Goal: Contribute content: Contribute content

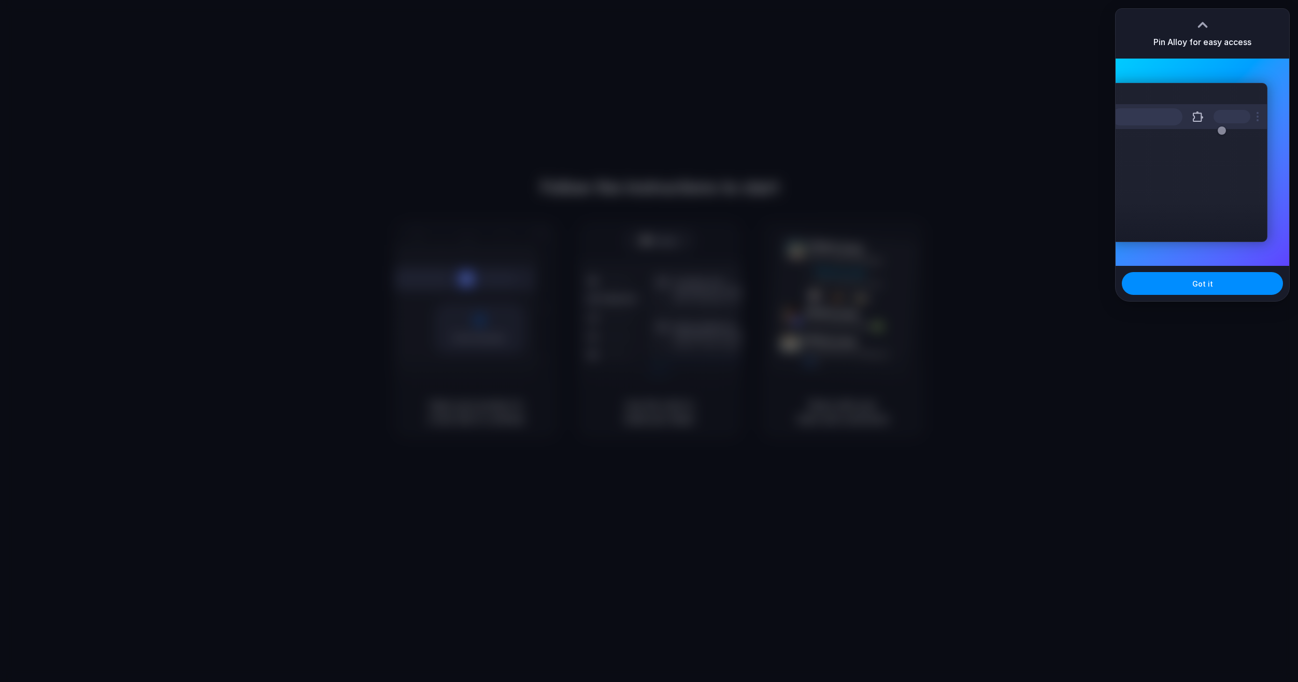
click at [1068, 195] on div at bounding box center [649, 341] width 1298 height 682
click at [1208, 285] on span "Got it" at bounding box center [1202, 283] width 21 height 11
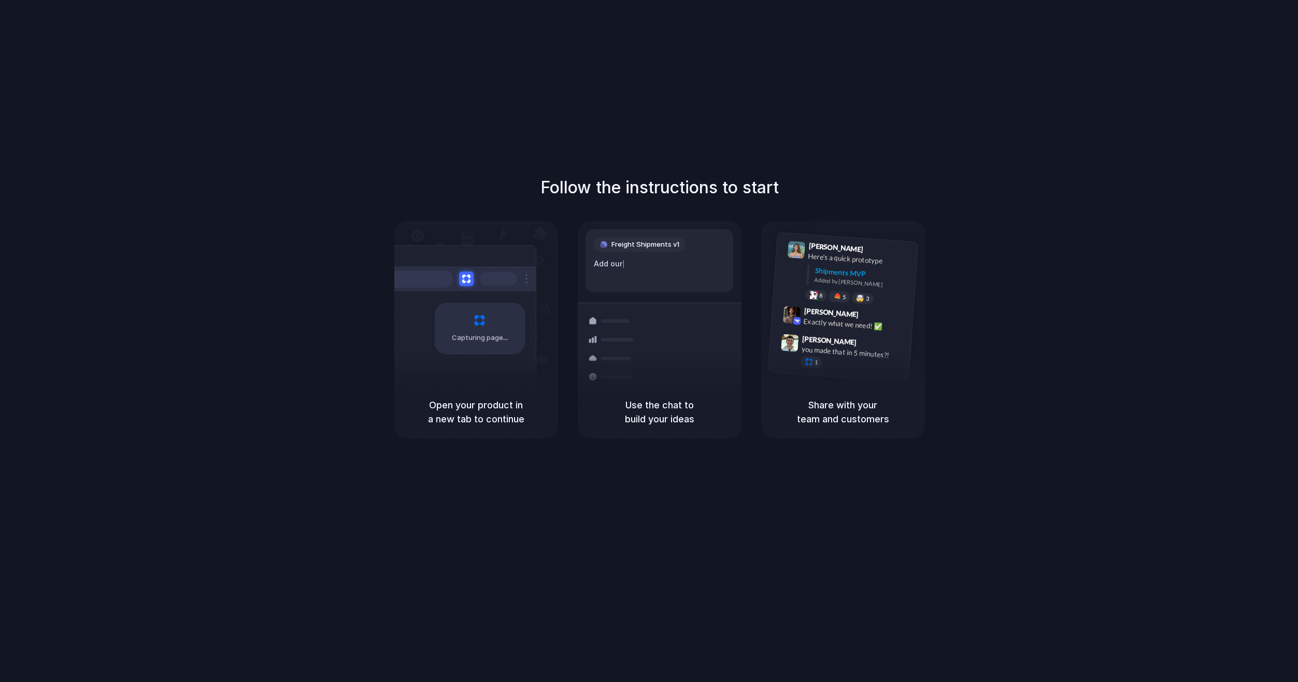
click at [438, 511] on div "Follow the instructions to start Capturing page Open your product in a new tab …" at bounding box center [659, 351] width 1319 height 703
click at [365, 465] on div "Follow the instructions to start Capturing page Open your product in a new tab …" at bounding box center [659, 351] width 1319 height 703
click at [509, 337] on div "Capturing page" at bounding box center [479, 329] width 91 height 52
click at [696, 399] on div "Air freight to [GEOGRAPHIC_DATA] Flight CX251 • [DATE] • Ready" at bounding box center [721, 414] width 140 height 30
click at [944, 335] on div "Follow the instructions to start Capturing page Open your product in a new tab …" at bounding box center [659, 306] width 1298 height 263
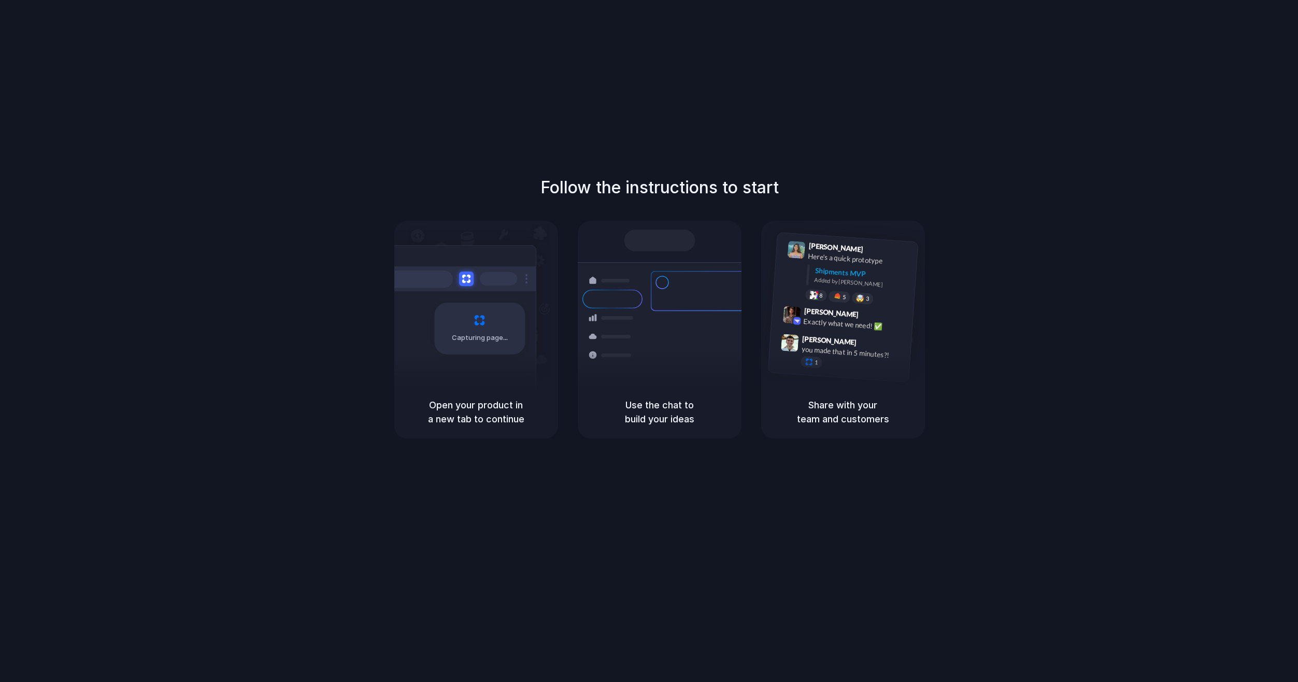
click at [1081, 353] on div "Follow the instructions to start Capturing page Open your product in a new tab …" at bounding box center [659, 306] width 1298 height 263
click at [1157, 242] on div "Follow the instructions to start Capturing page Open your product in a new tab …" at bounding box center [659, 306] width 1298 height 263
click at [727, 341] on div at bounding box center [727, 341] width 0 height 0
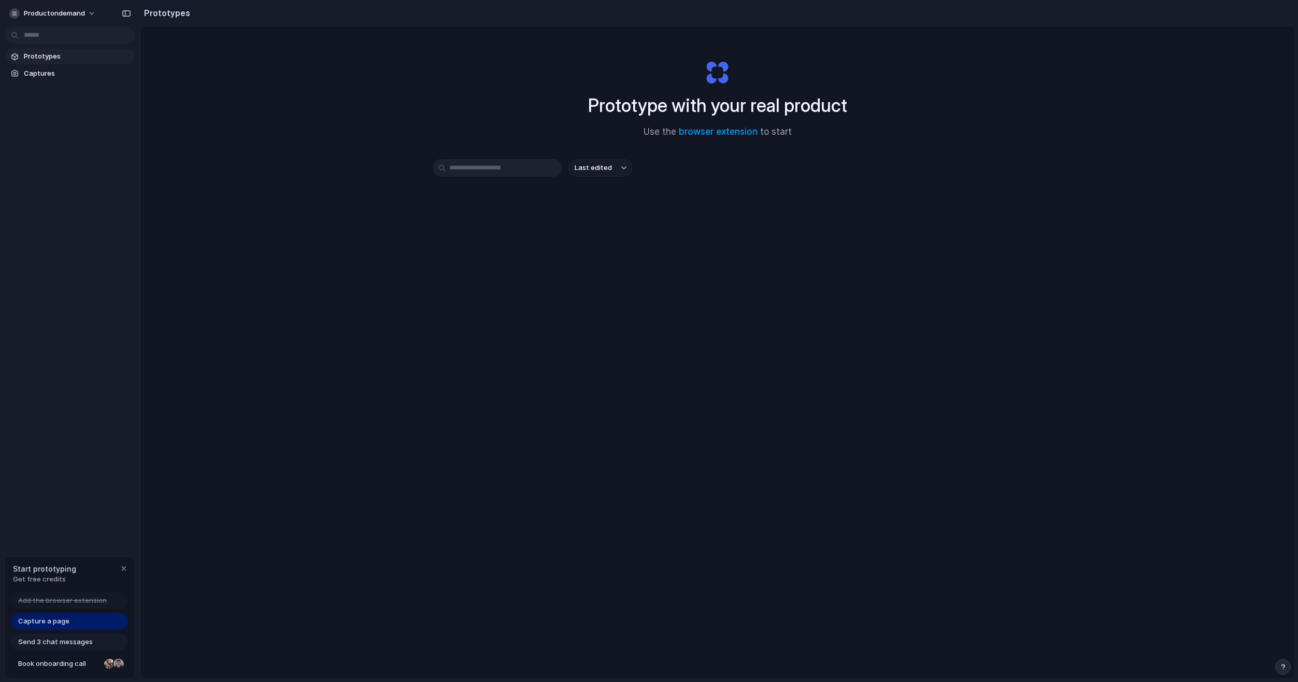
click at [336, 348] on div "Prototype with your real product Use the browser extension to start Last edited" at bounding box center [717, 379] width 1154 height 707
click at [82, 13] on span "productondemand" at bounding box center [54, 13] width 61 height 10
click at [232, 162] on div "Settings Invite members Change theme Sign out" at bounding box center [649, 341] width 1298 height 682
click at [73, 625] on link "Capture a page" at bounding box center [69, 621] width 117 height 17
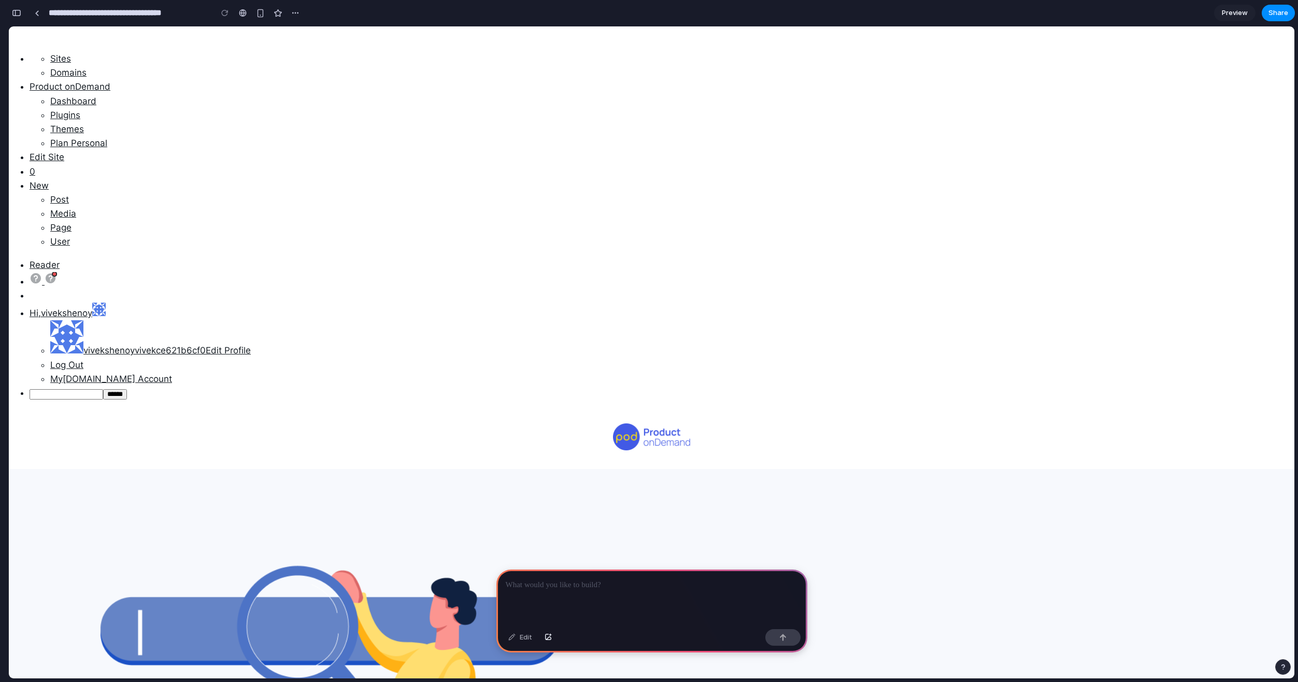
click at [770, 409] on div at bounding box center [652, 439] width 1286 height 60
click at [639, 583] on p at bounding box center [652, 585] width 292 height 12
click at [437, 423] on div at bounding box center [652, 438] width 622 height 31
click at [607, 583] on p at bounding box center [652, 585] width 292 height 12
click at [525, 637] on div "Edit" at bounding box center [520, 637] width 34 height 17
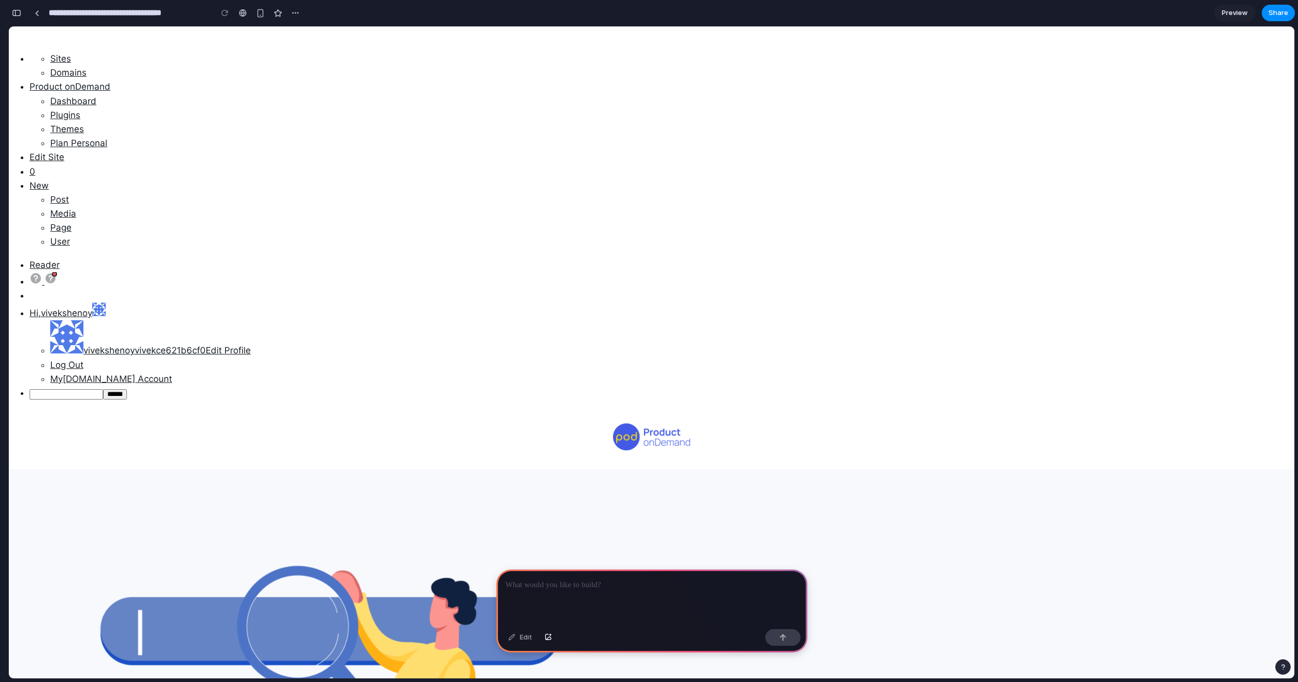
click at [589, 579] on p at bounding box center [652, 585] width 292 height 12
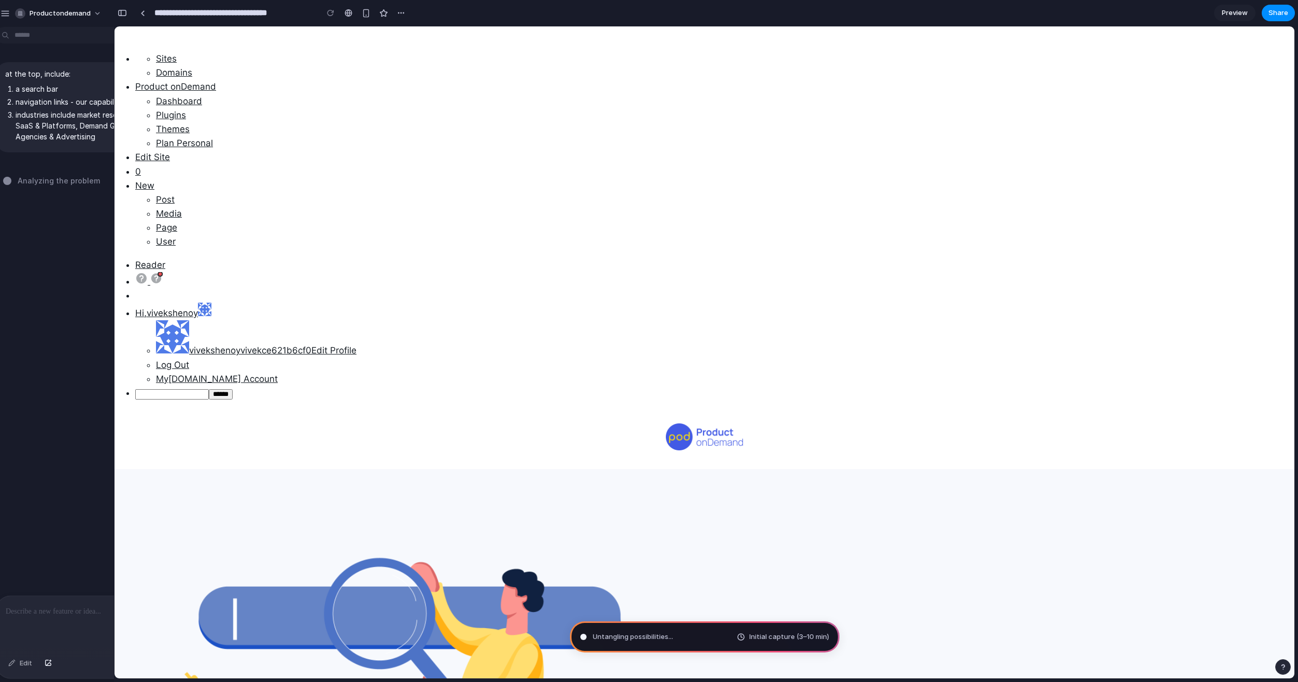
click at [11, 13] on div "productondemand" at bounding box center [53, 13] width 107 height 17
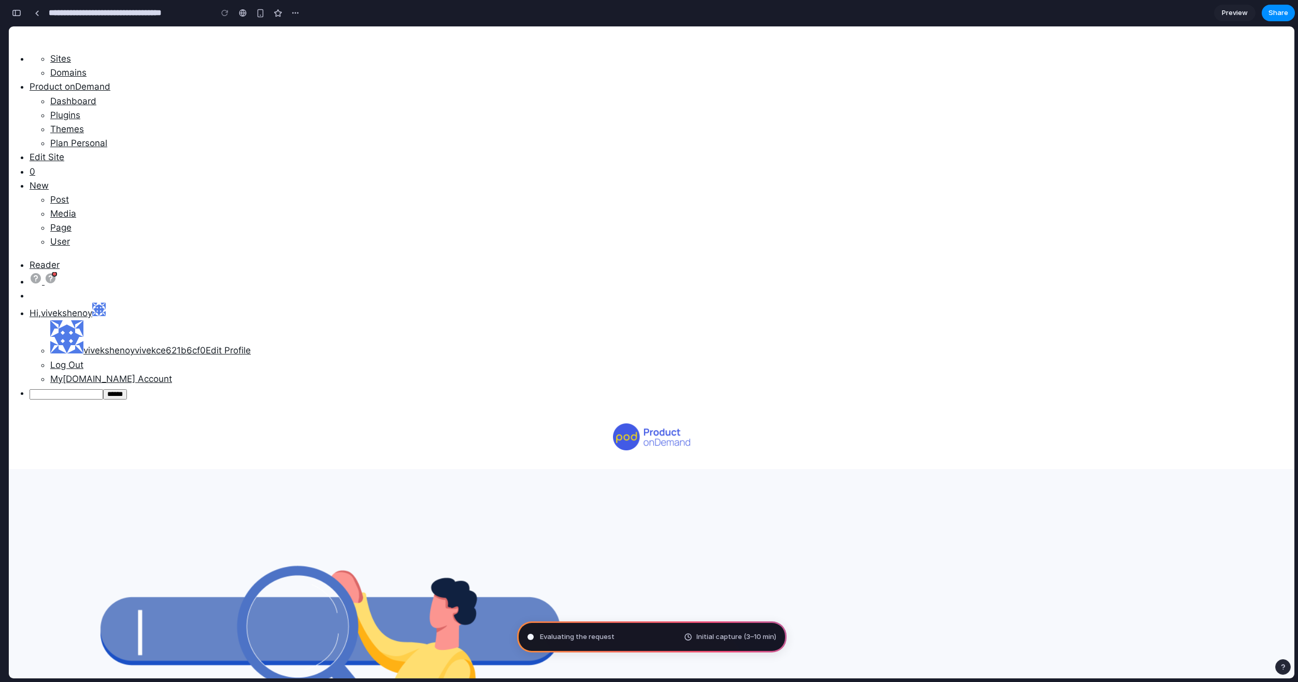
click at [20, 16] on div "button" at bounding box center [16, 12] width 9 height 7
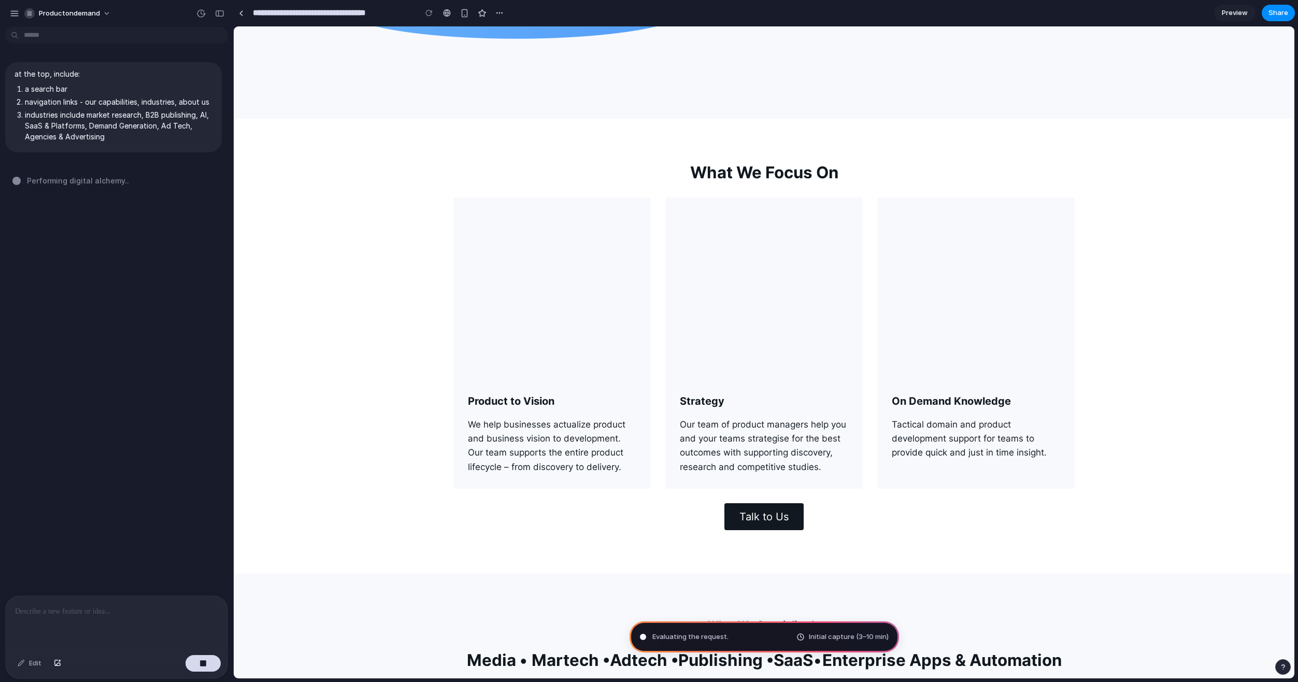
scroll to position [1192, 0]
